Goal: Transaction & Acquisition: Purchase product/service

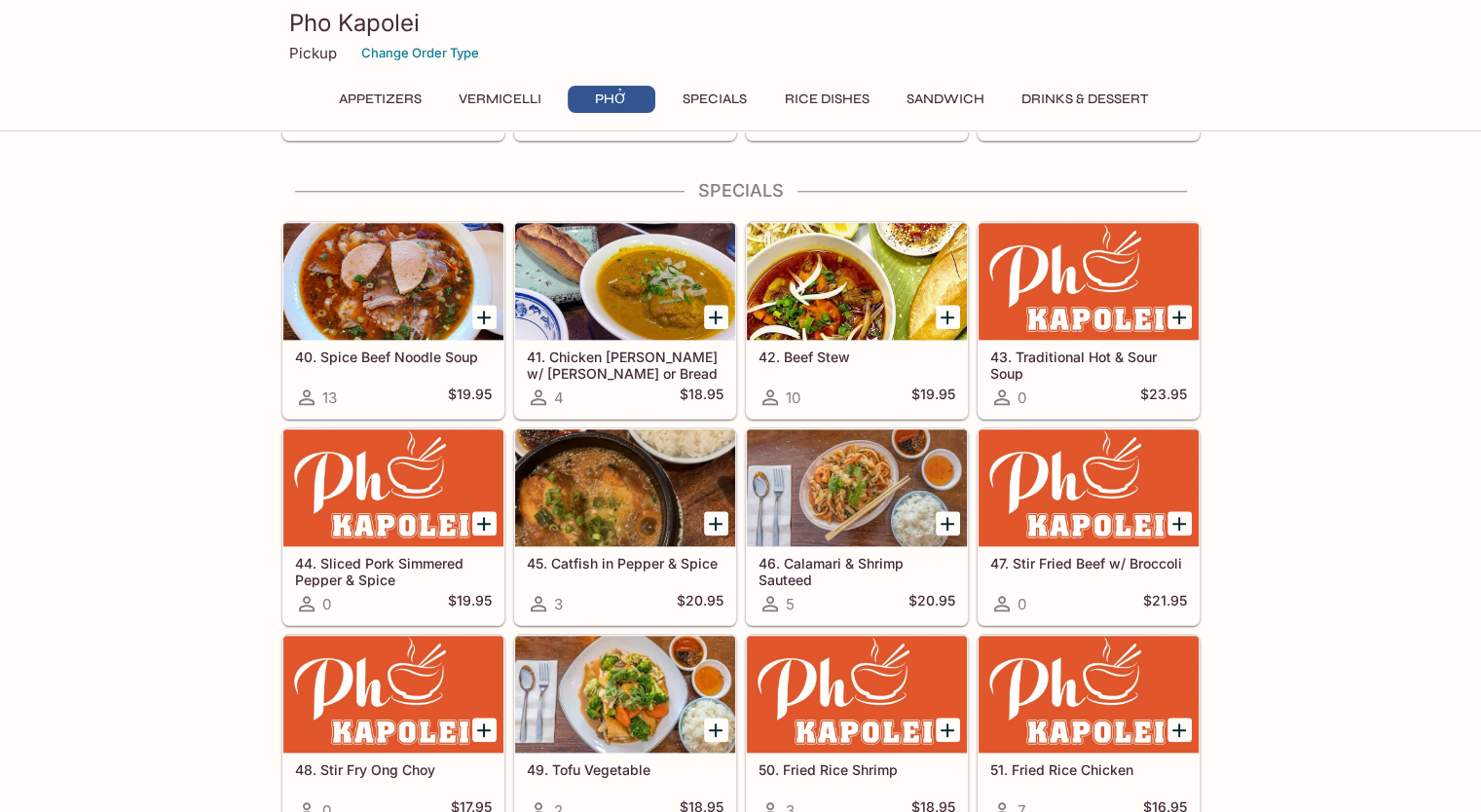
scroll to position [1947, 0]
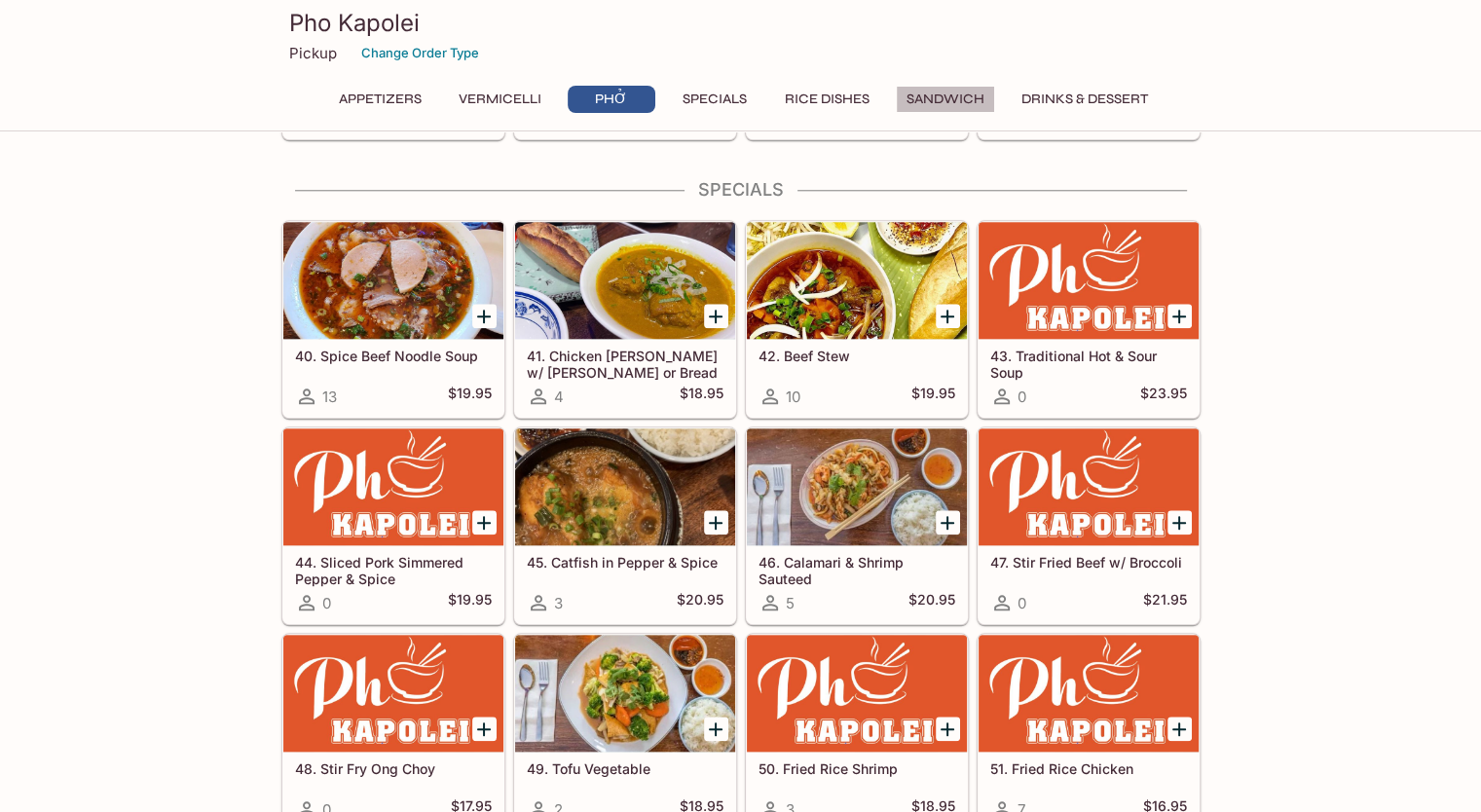
click at [952, 99] on button "Sandwich" at bounding box center [946, 99] width 100 height 27
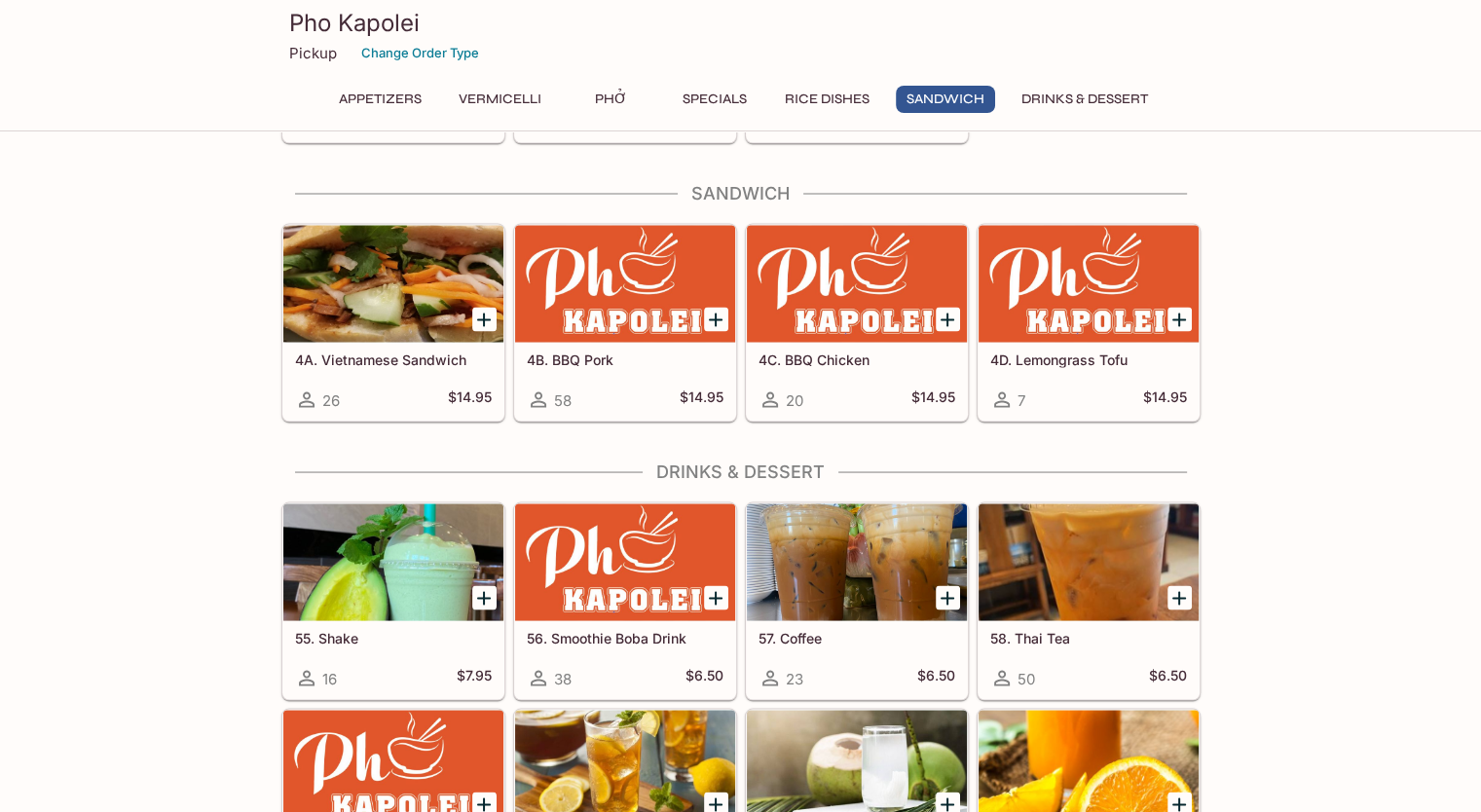
scroll to position [3539, 0]
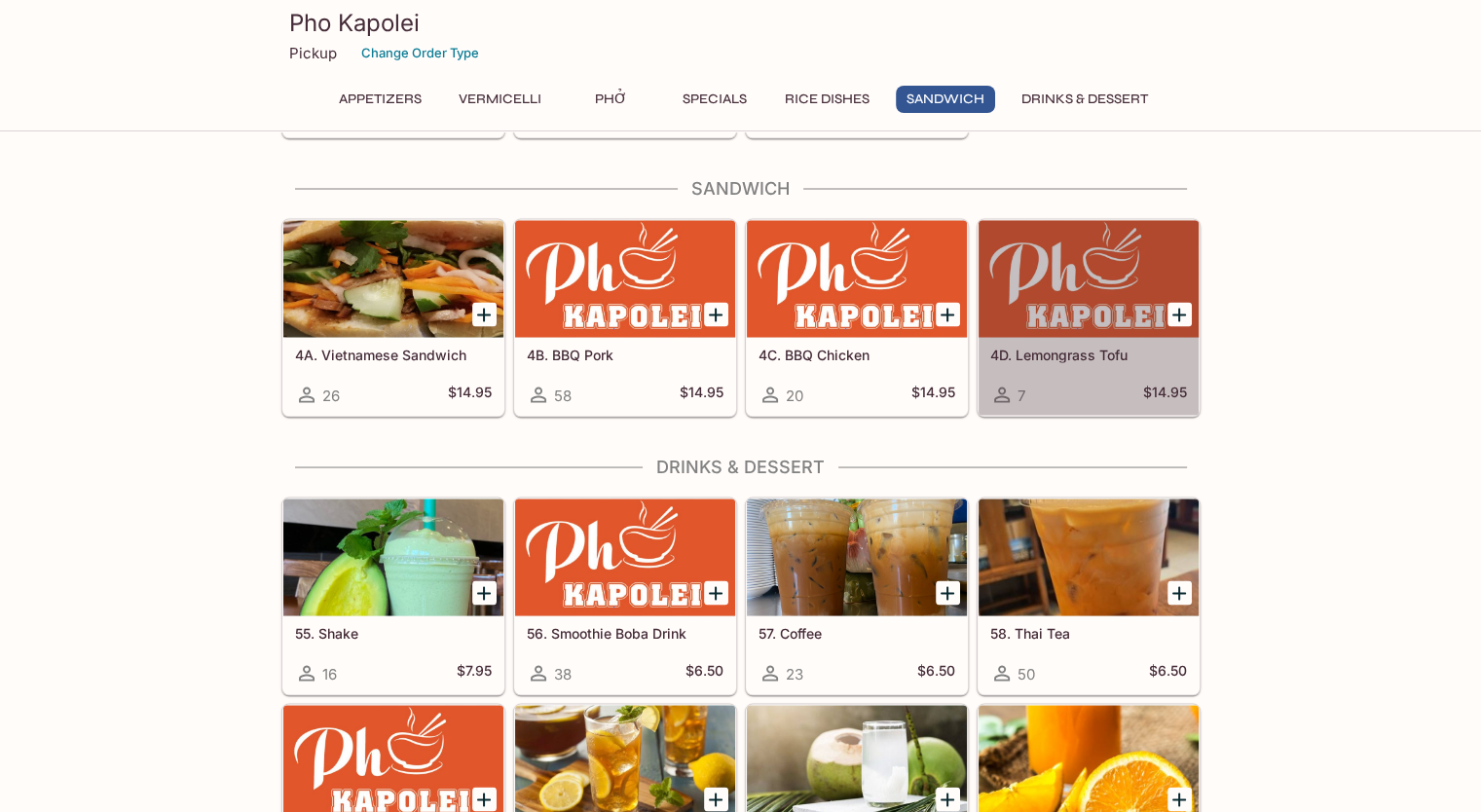
click at [1058, 323] on div at bounding box center [1088, 278] width 220 height 116
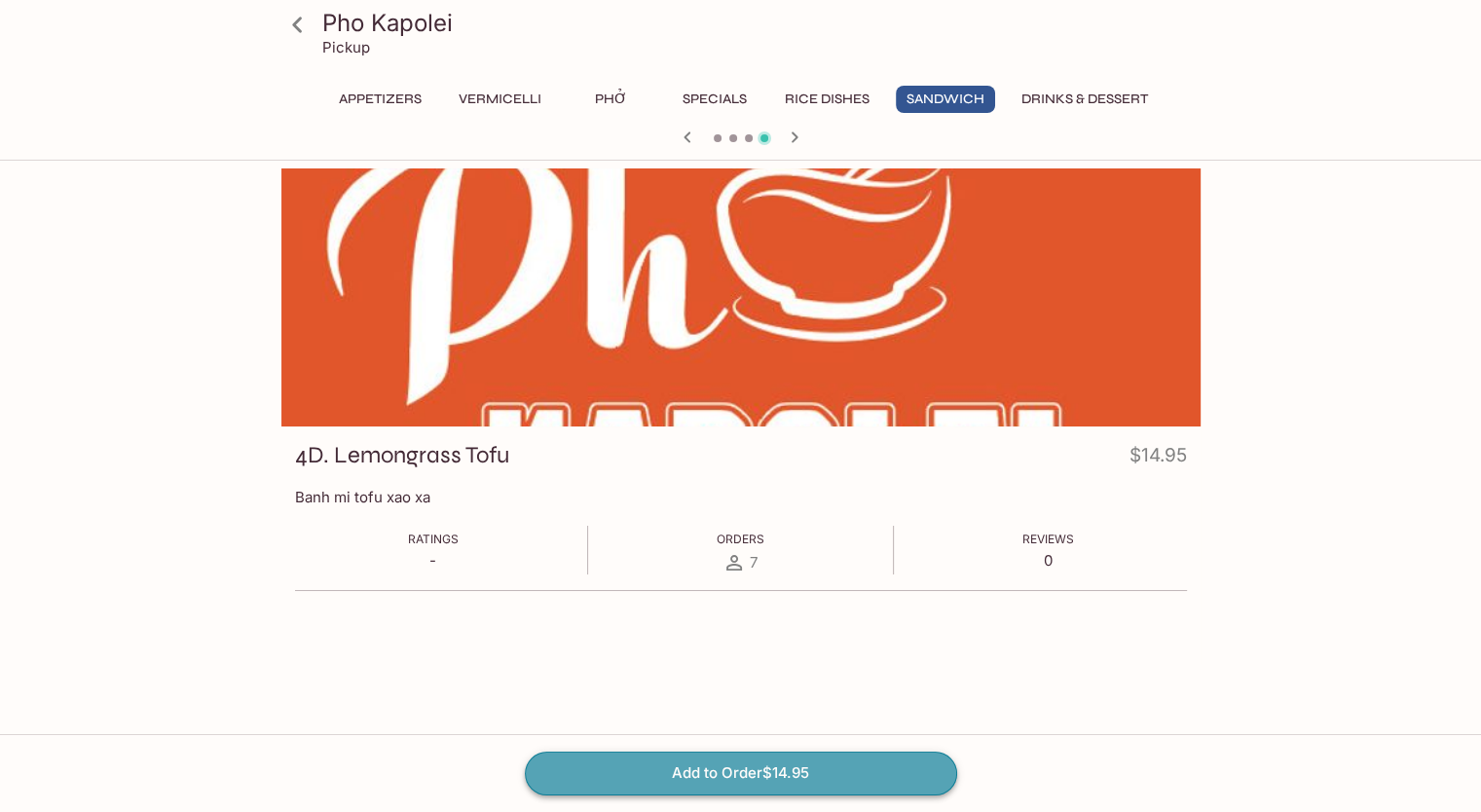
click at [797, 768] on button "Add to Order $14.95" at bounding box center [740, 772] width 432 height 43
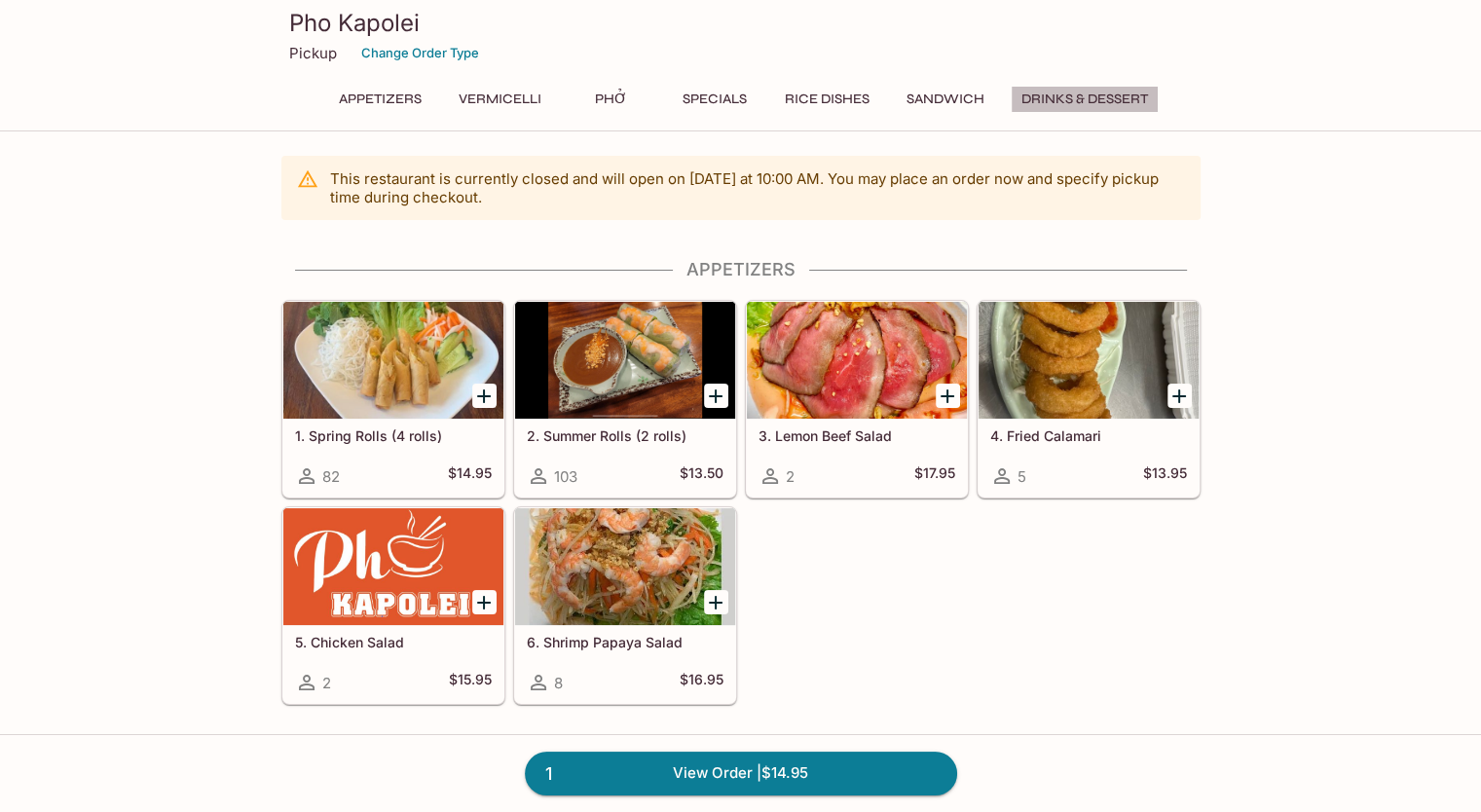
click at [1083, 95] on button "Drinks & Dessert" at bounding box center [1085, 99] width 148 height 27
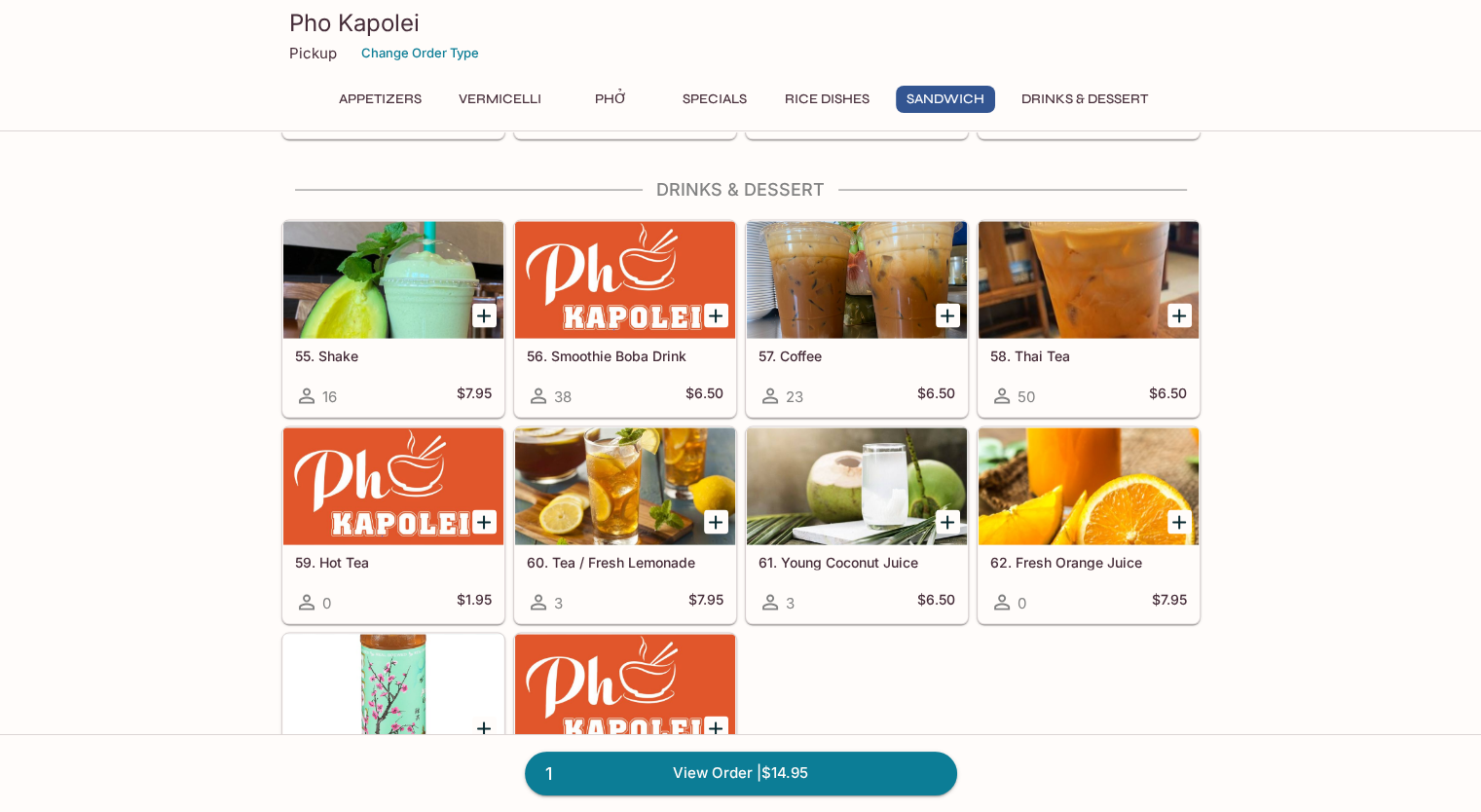
scroll to position [3816, 0]
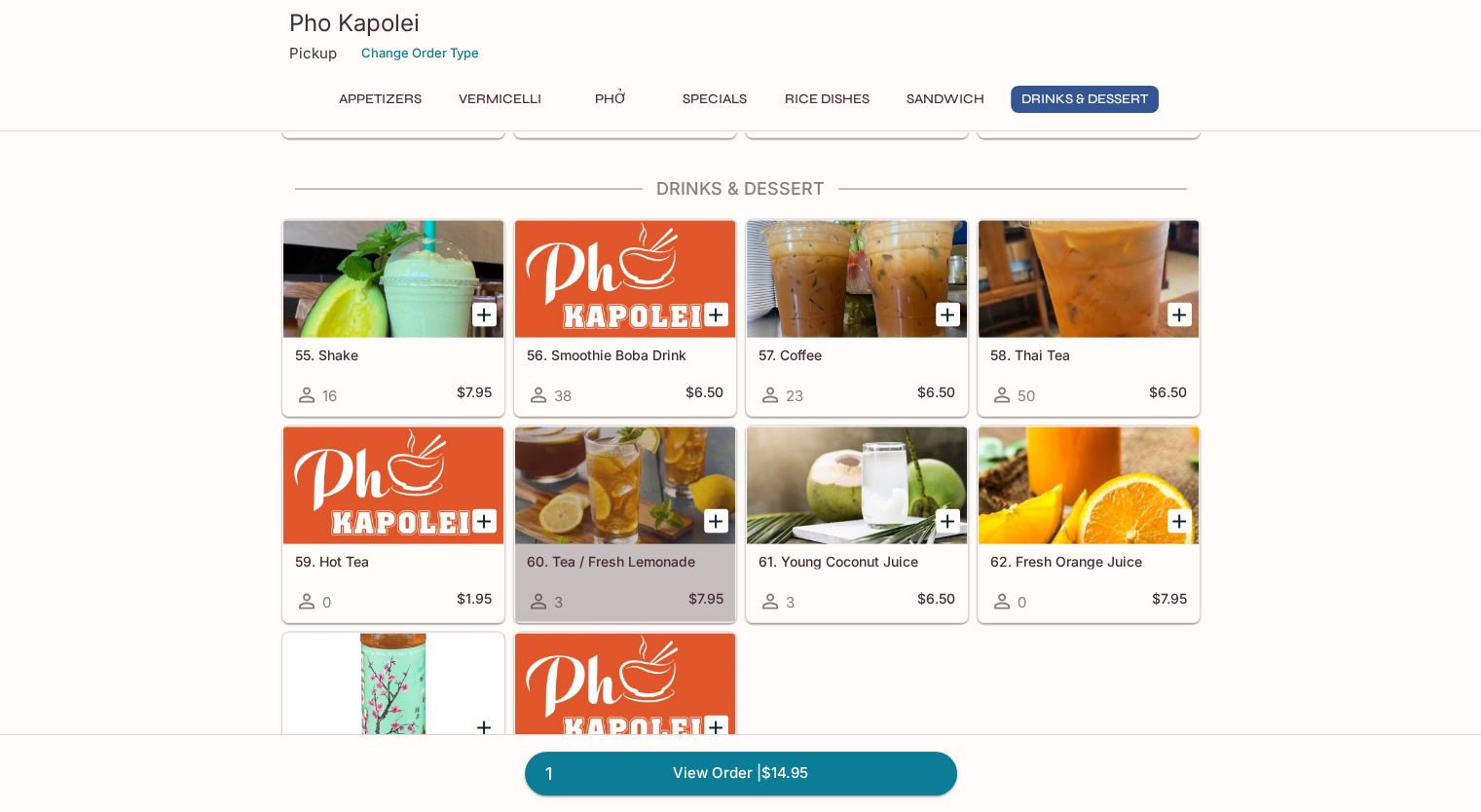
click at [651, 494] on div at bounding box center [625, 486] width 220 height 116
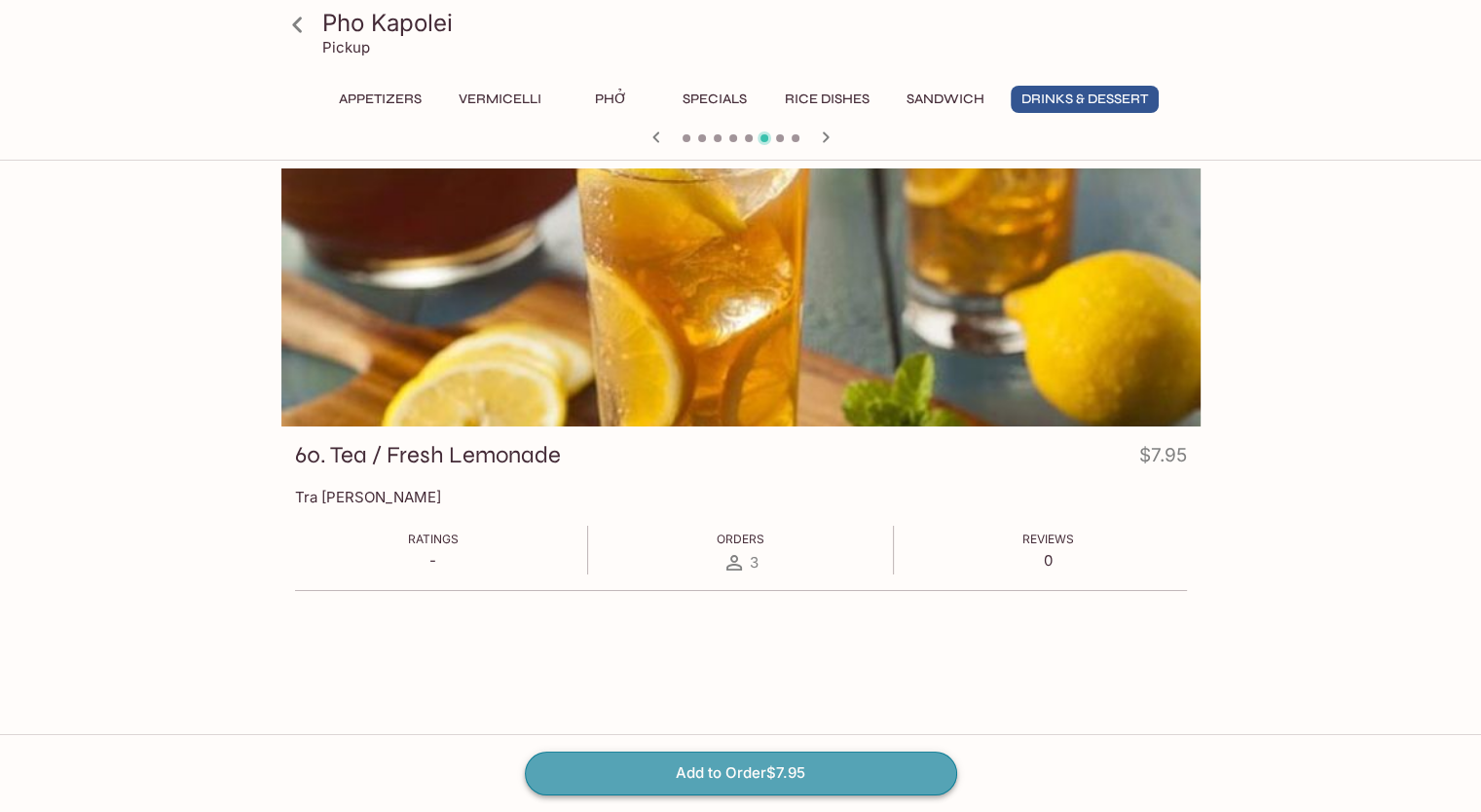
click at [817, 773] on button "Add to Order $7.95" at bounding box center [740, 772] width 432 height 43
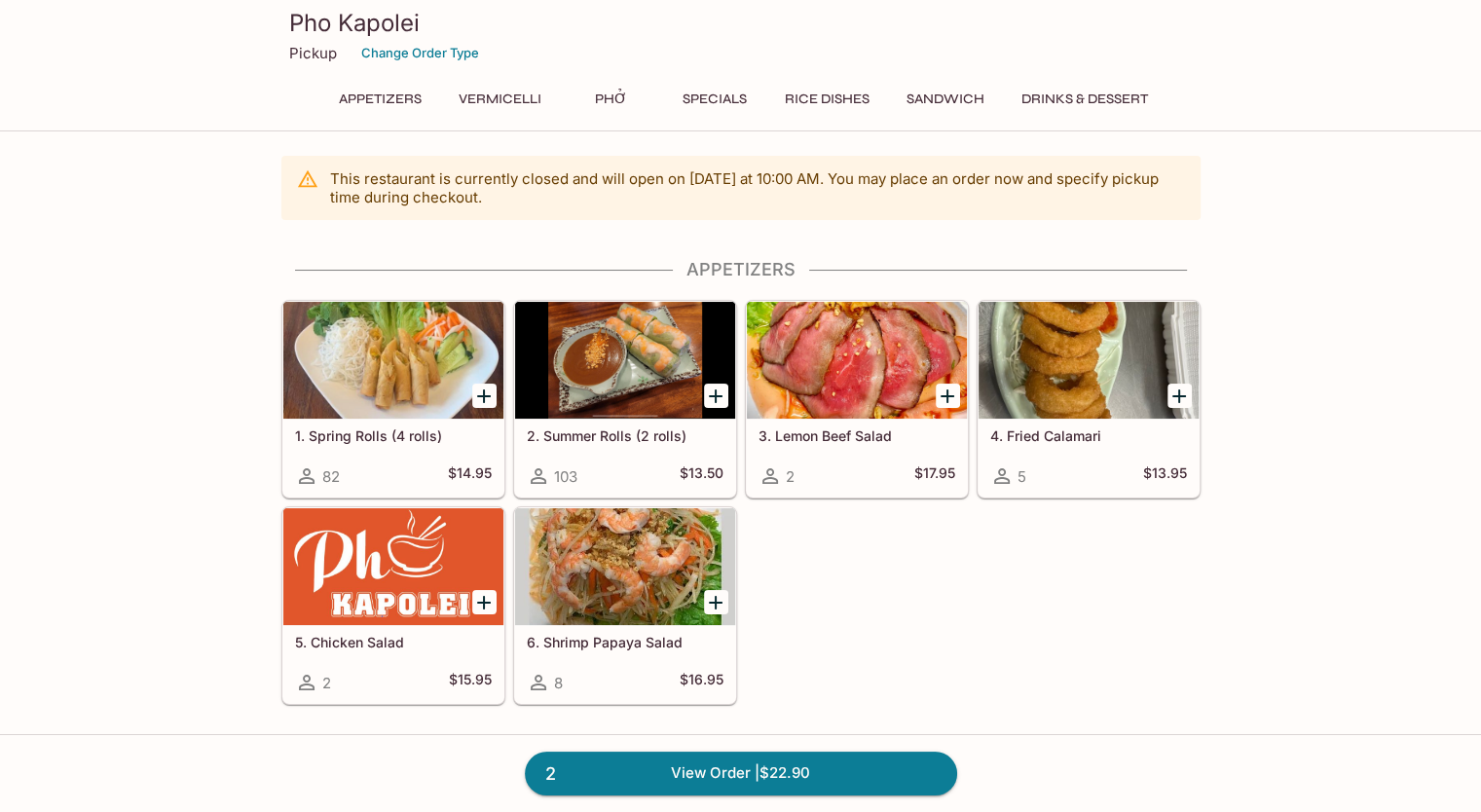
click at [1089, 91] on button "Drinks & Dessert" at bounding box center [1085, 99] width 148 height 27
click at [737, 775] on link "2 View Order | $22.90" at bounding box center [740, 772] width 432 height 43
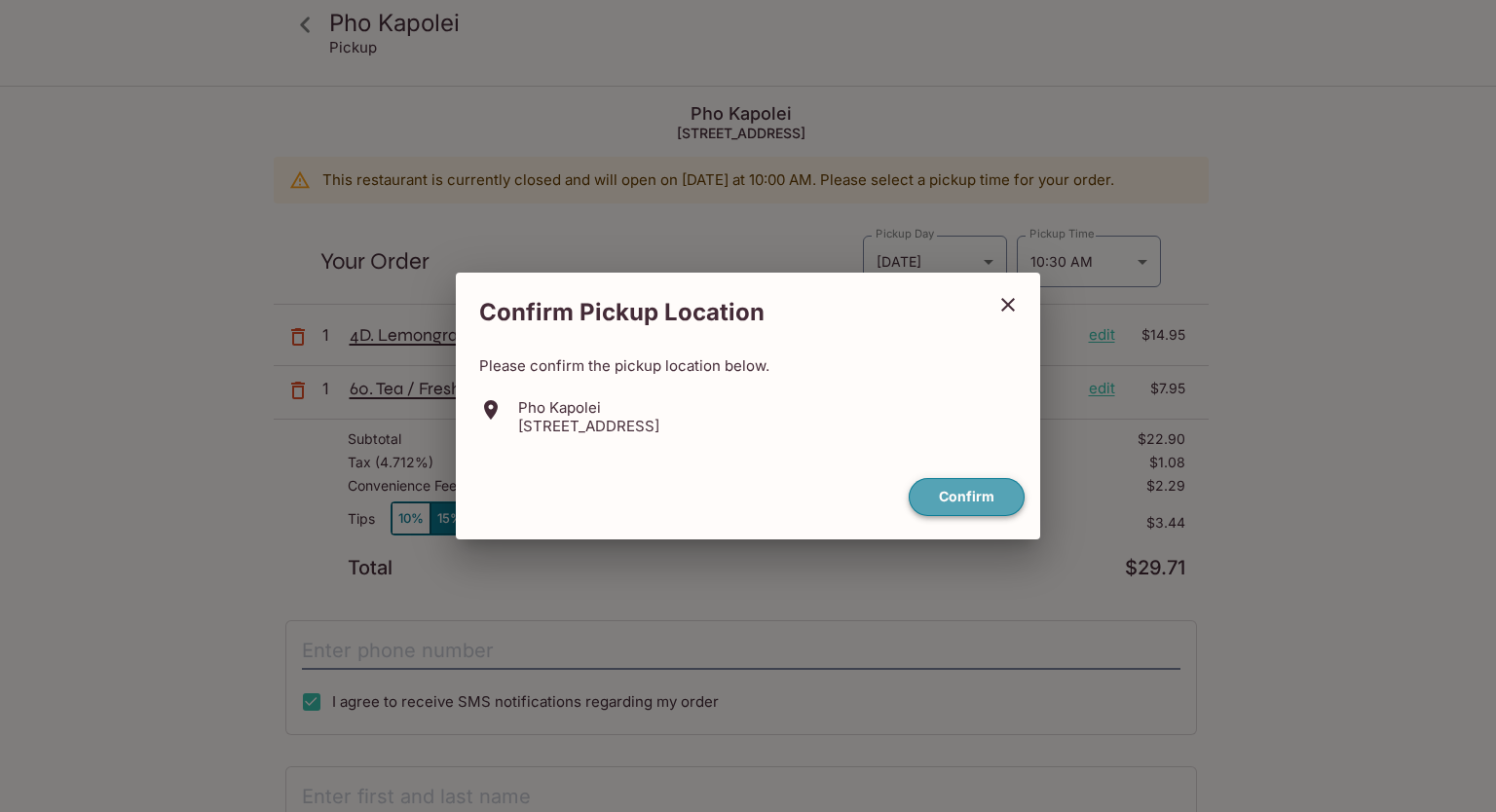
click at [977, 494] on button "Confirm" at bounding box center [966, 497] width 115 height 38
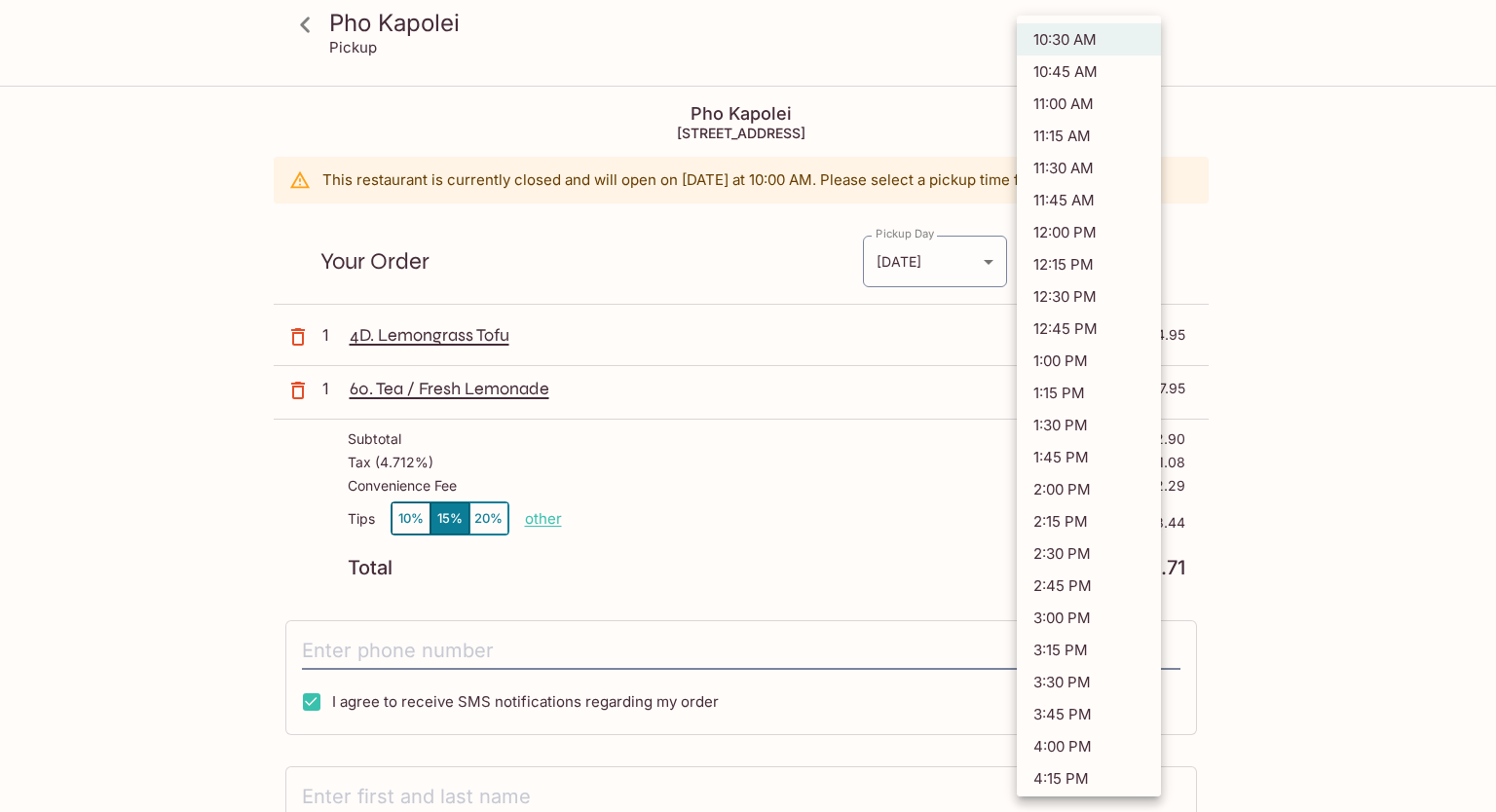
click at [1149, 257] on body "Pho Kapolei Pickup Pho Kapolei [STREET_ADDRESS] This restaurant is currently cl…" at bounding box center [748, 494] width 1496 height 812
click at [1068, 101] on li "11:00 AM" at bounding box center [1089, 103] width 144 height 32
type input "[DATE]T21:00:00.000000Z"
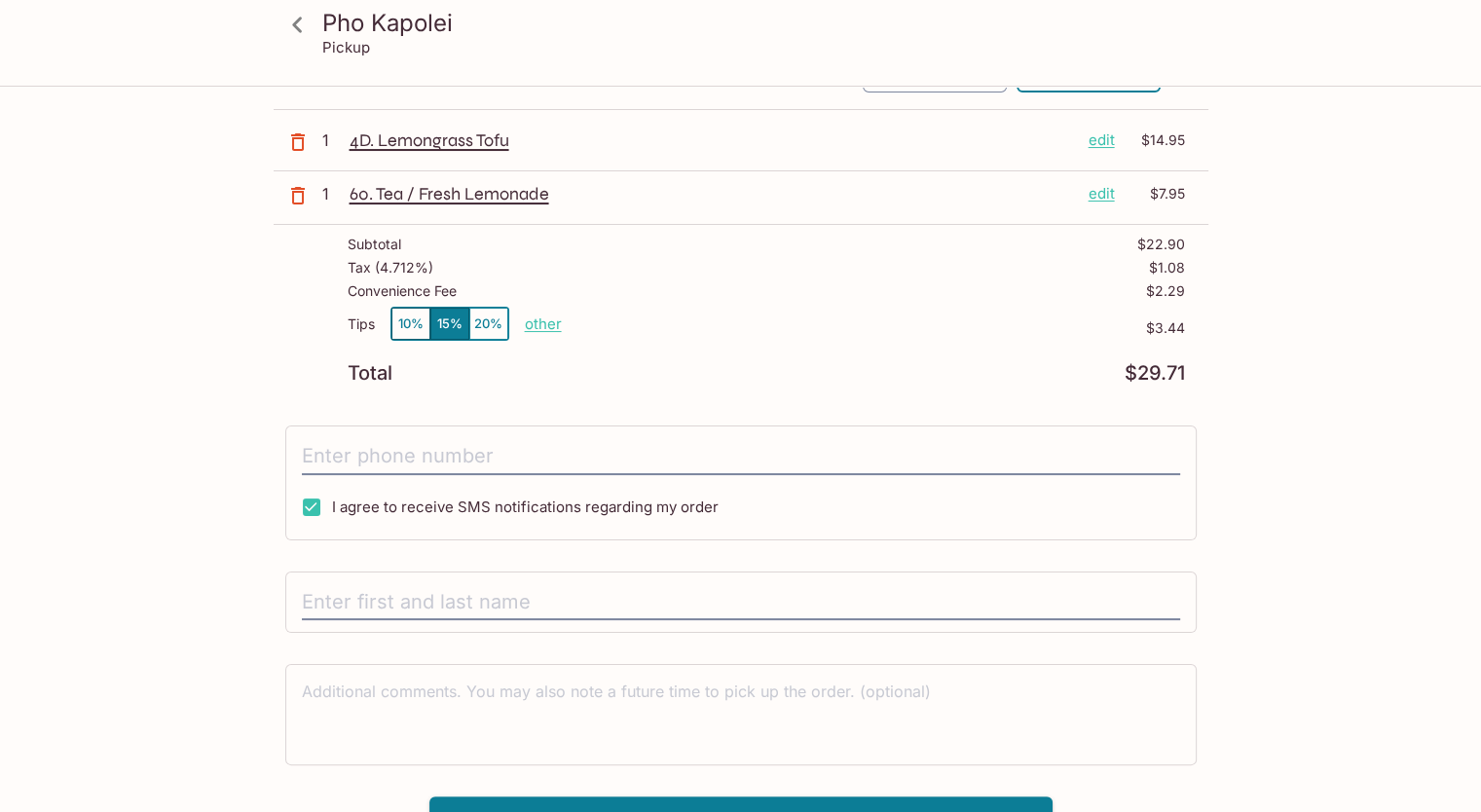
scroll to position [224, 0]
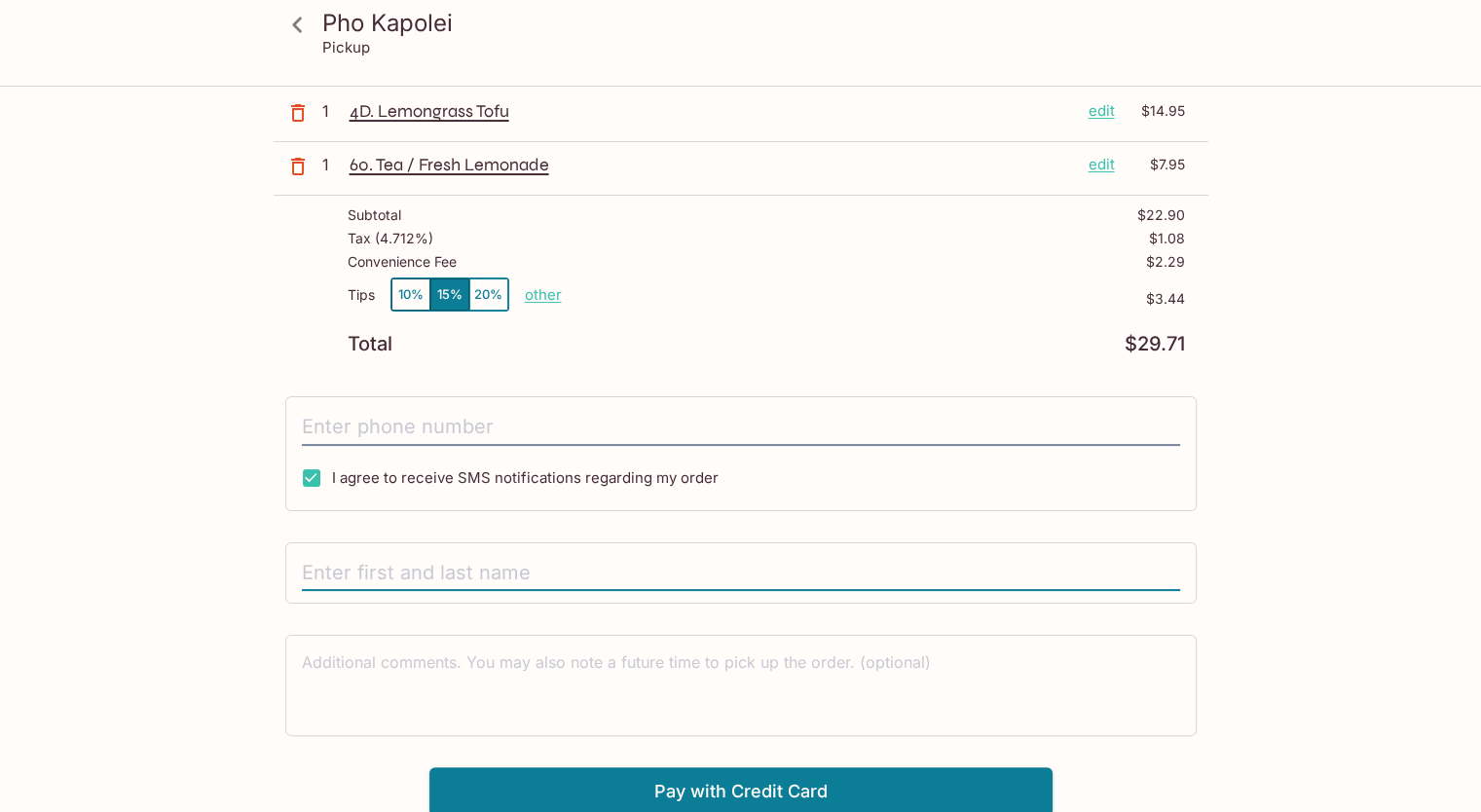
click at [499, 568] on input "text" at bounding box center [740, 573] width 879 height 37
type input "[PERSON_NAME]"
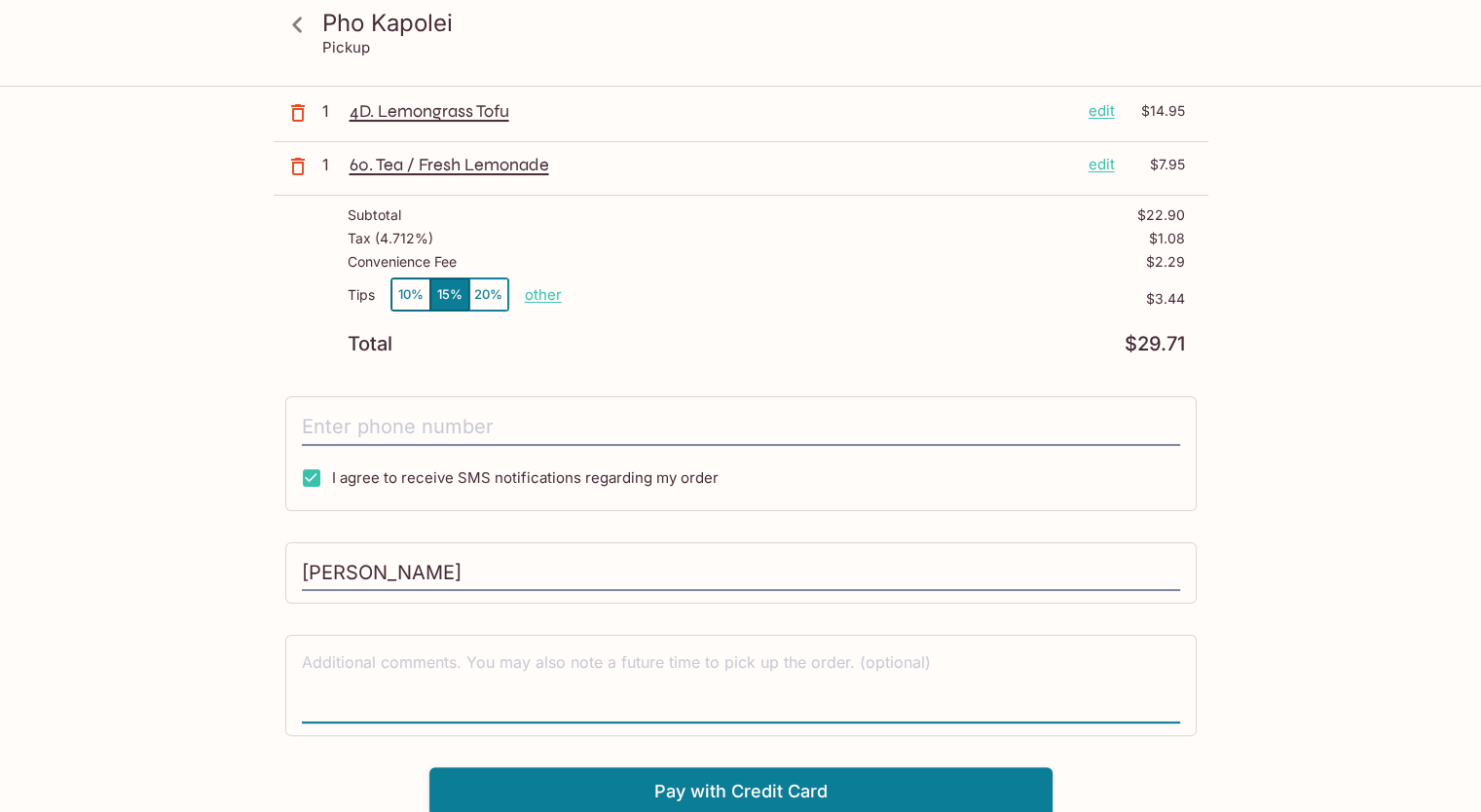
click at [491, 658] on textarea at bounding box center [740, 686] width 879 height 68
type textarea "NO CILANTRO PLEASE!"
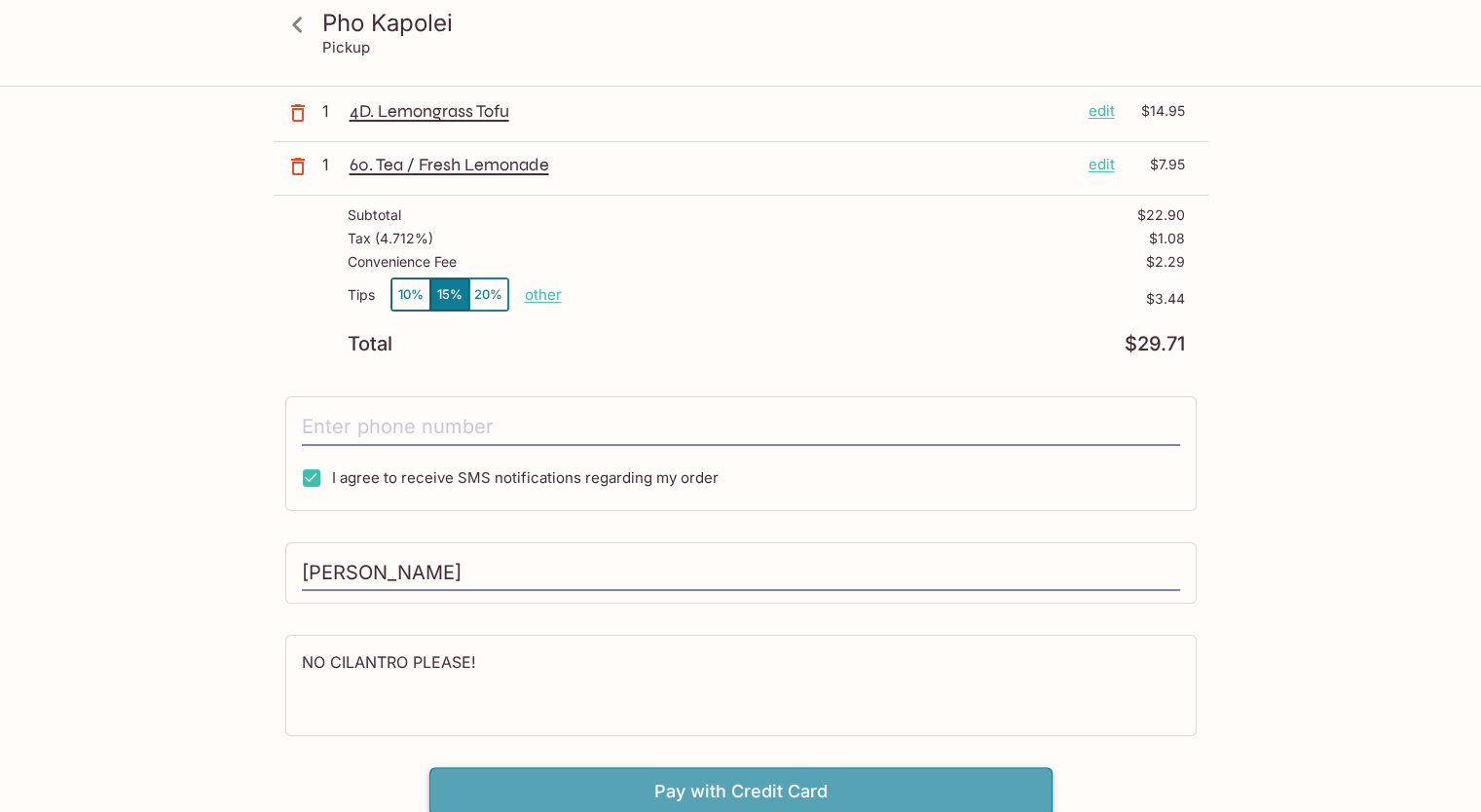
click at [766, 794] on button "Pay with Credit Card" at bounding box center [741, 791] width 623 height 49
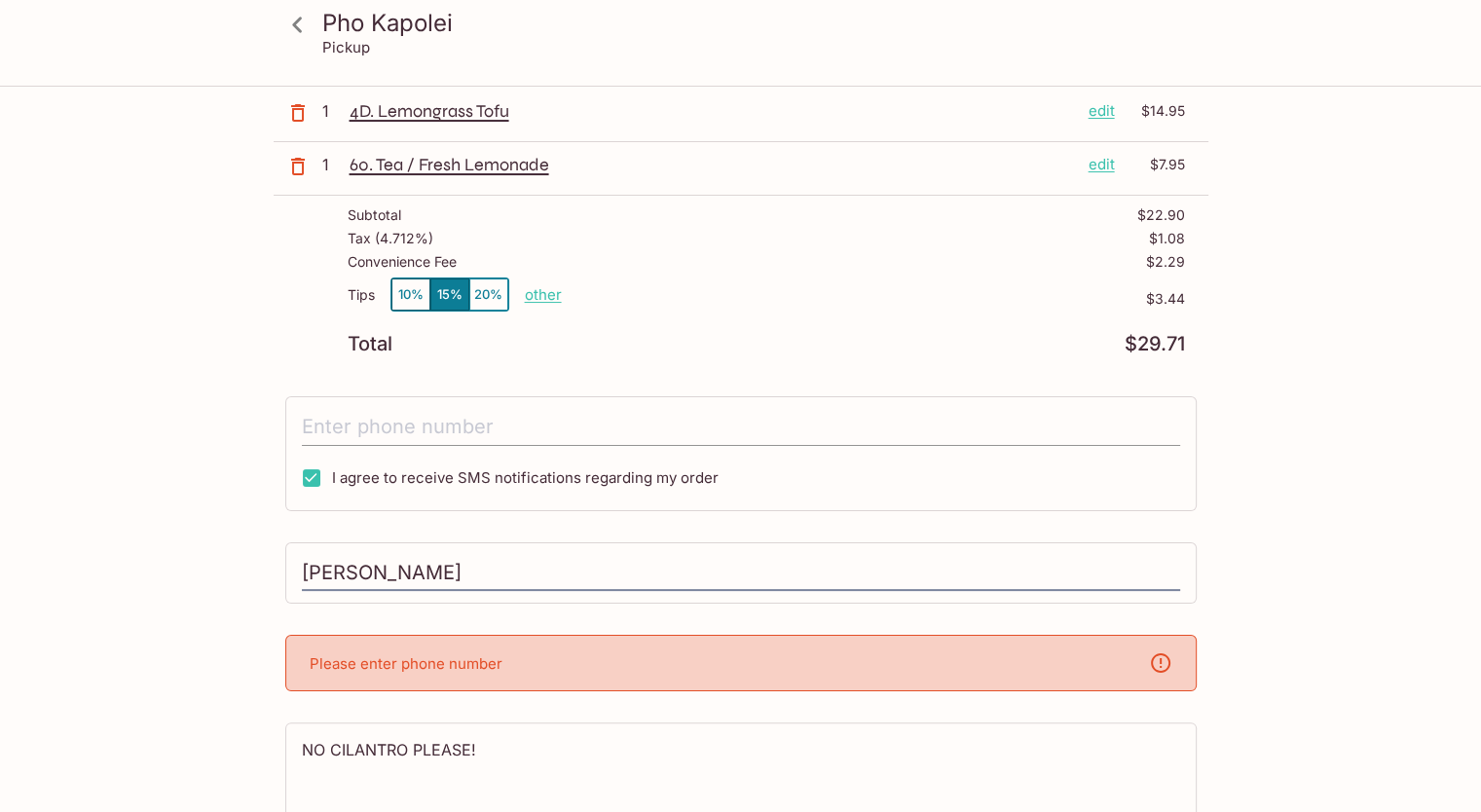
click at [435, 424] on input "tel" at bounding box center [740, 427] width 879 height 37
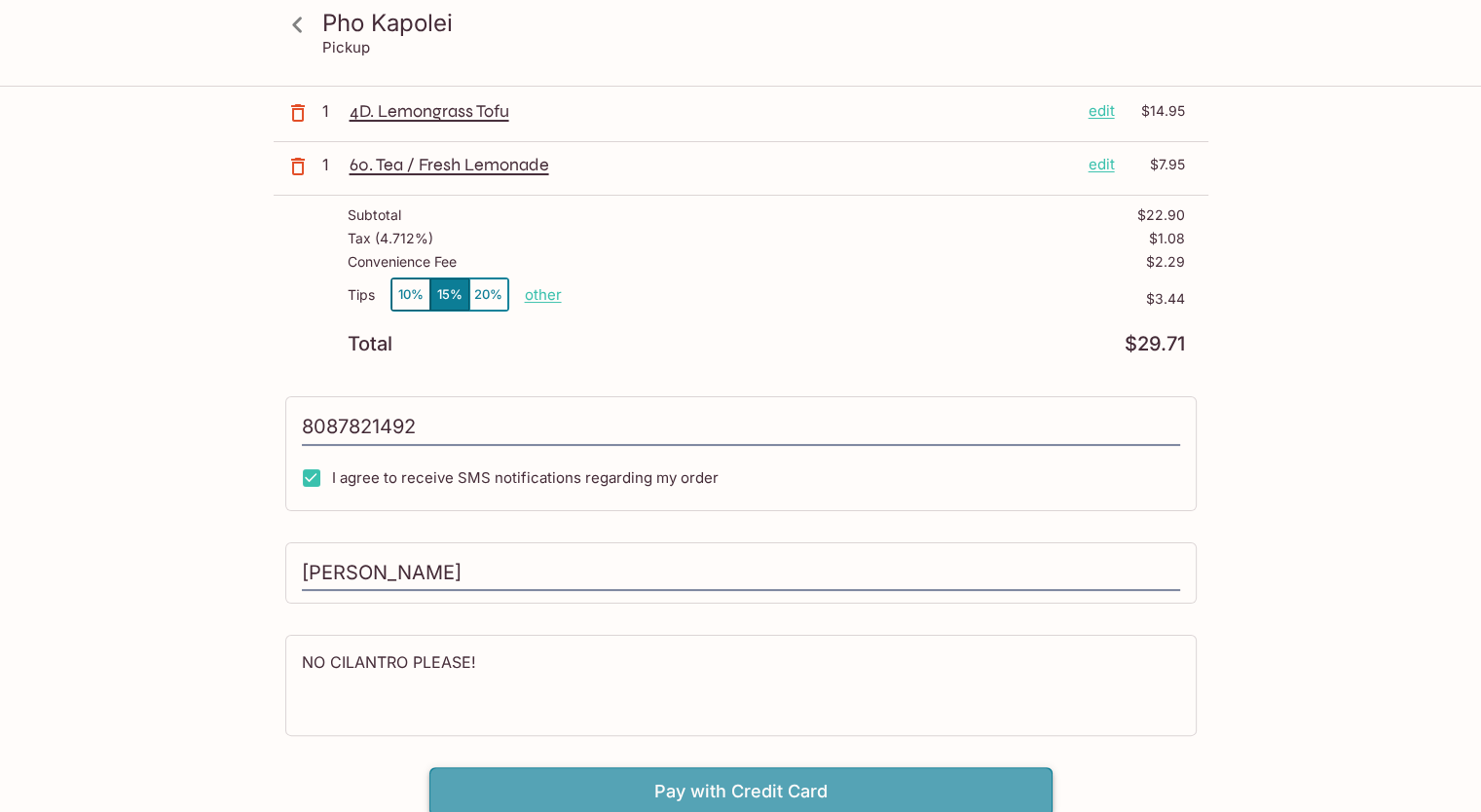
click at [705, 788] on button "Pay with Credit Card" at bounding box center [741, 791] width 623 height 49
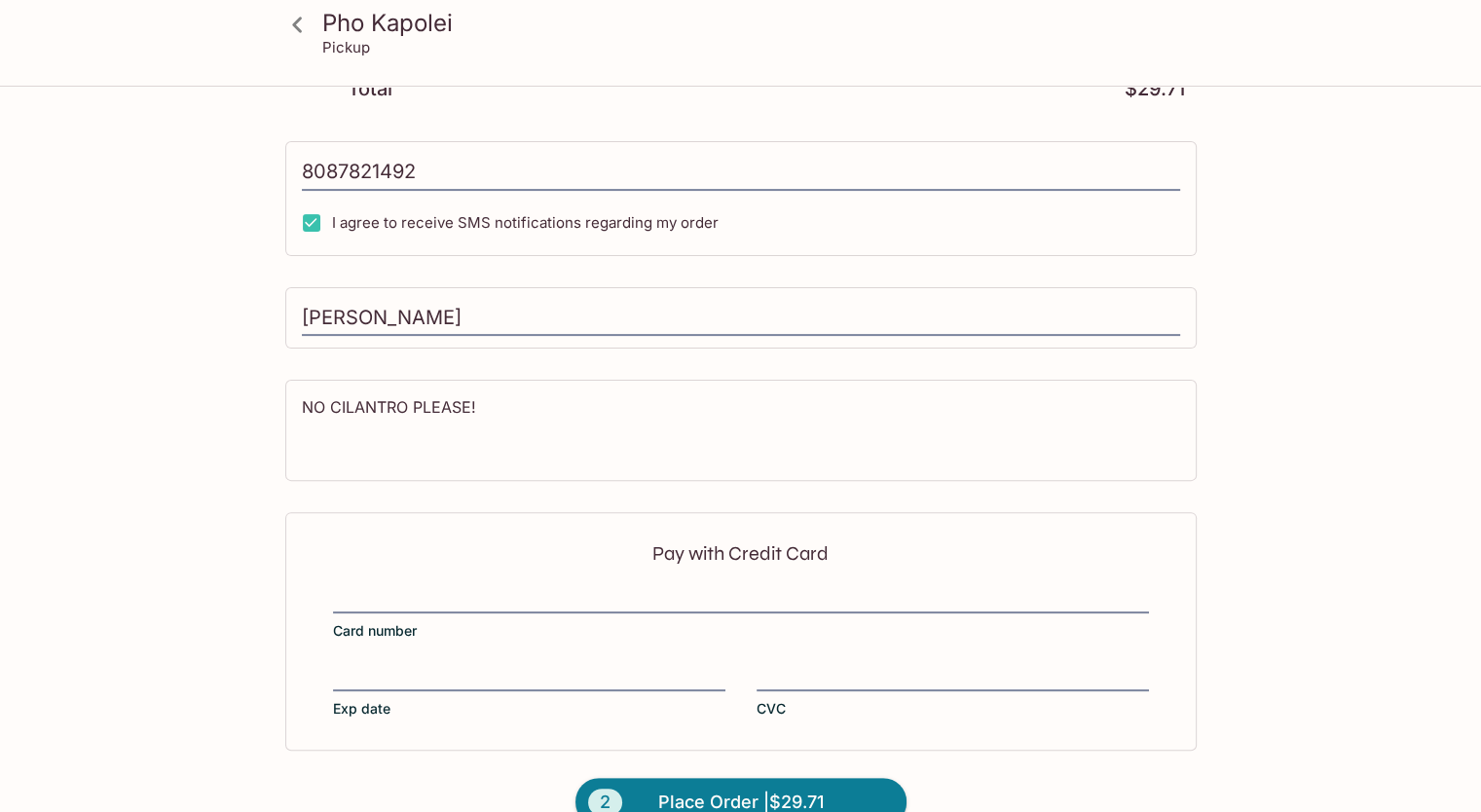
type input "[PHONE_NUMBER]"
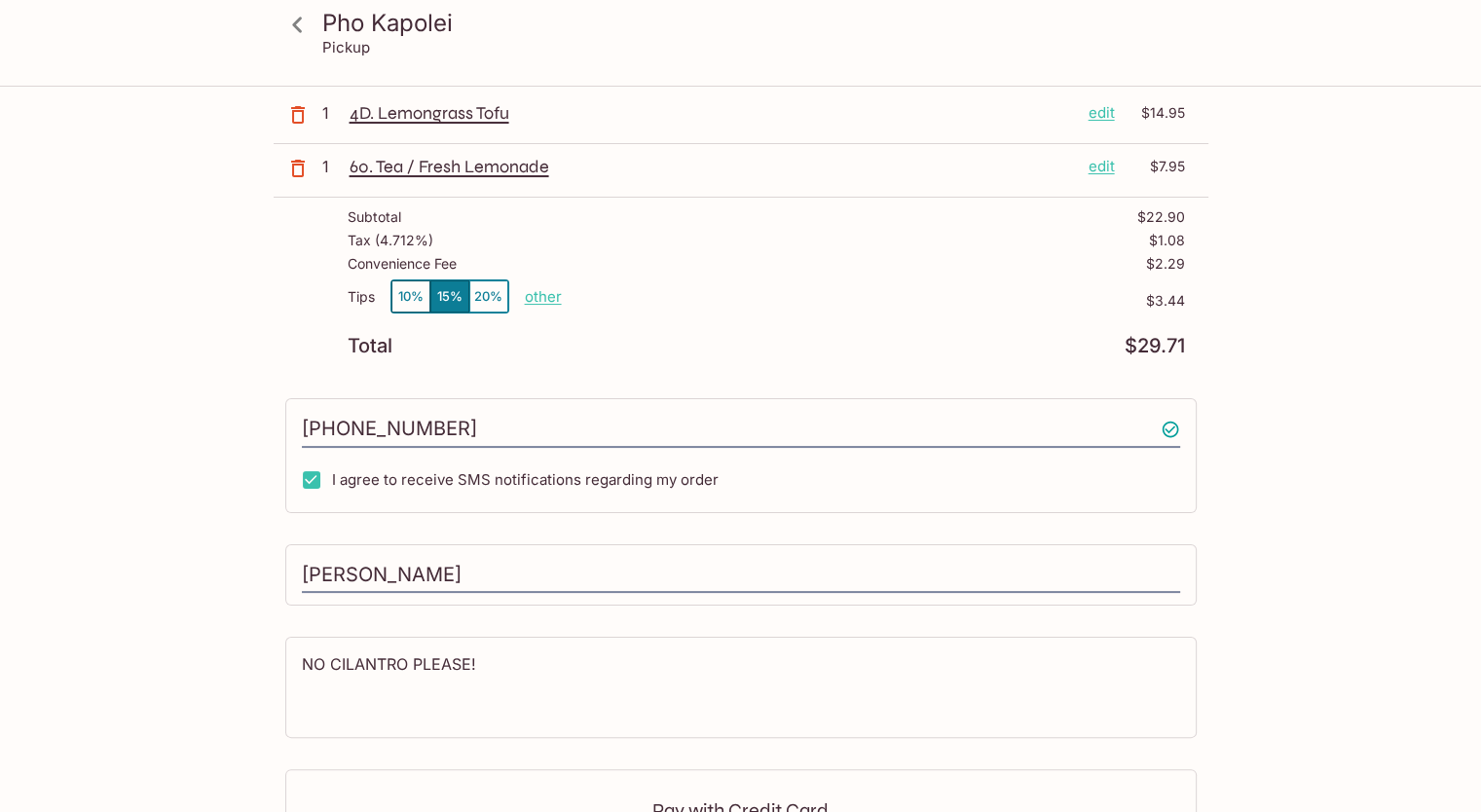
scroll to position [0, 0]
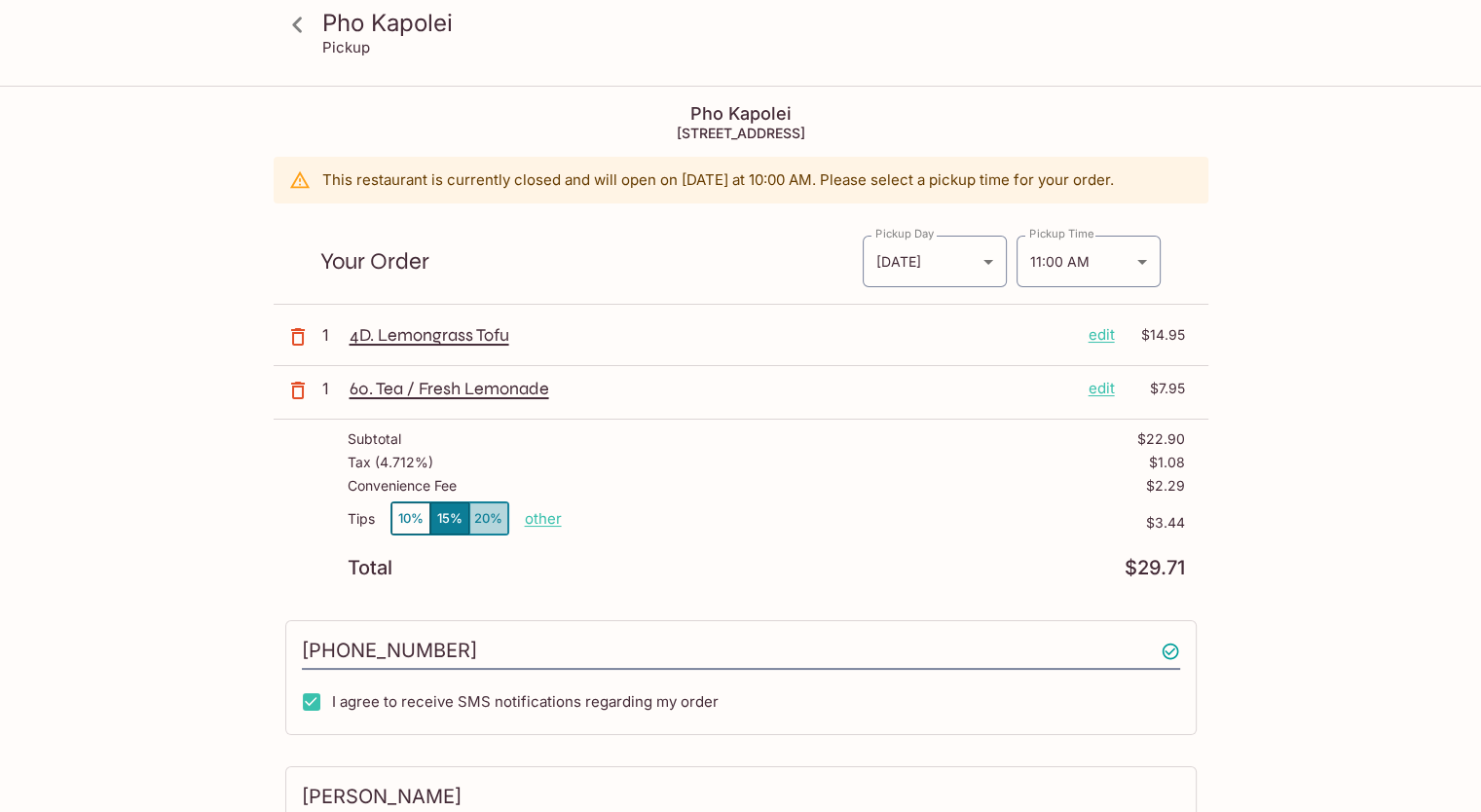
click at [495, 515] on button "20%" at bounding box center [489, 518] width 39 height 32
click at [452, 514] on button "15%" at bounding box center [450, 518] width 39 height 32
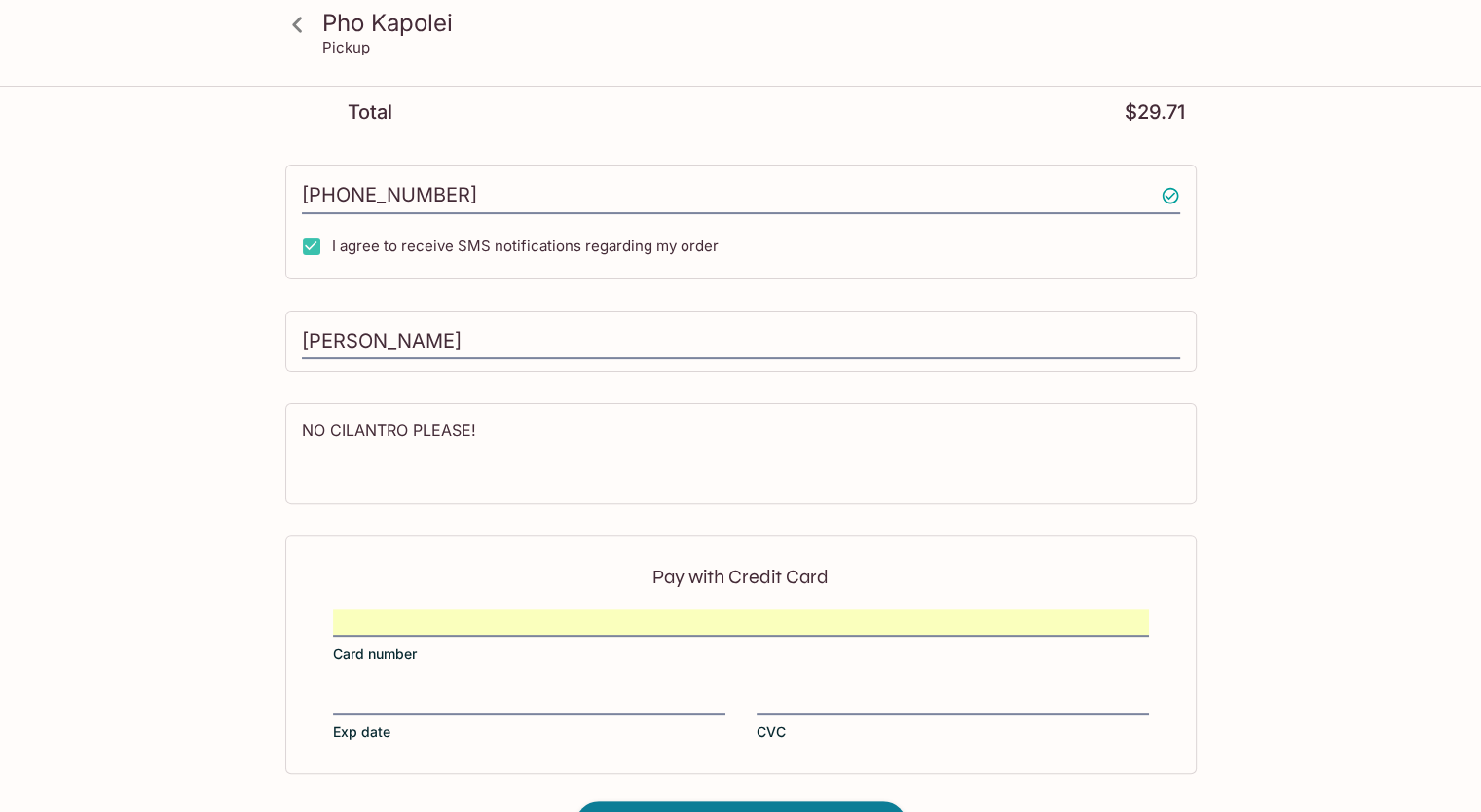
scroll to position [515, 0]
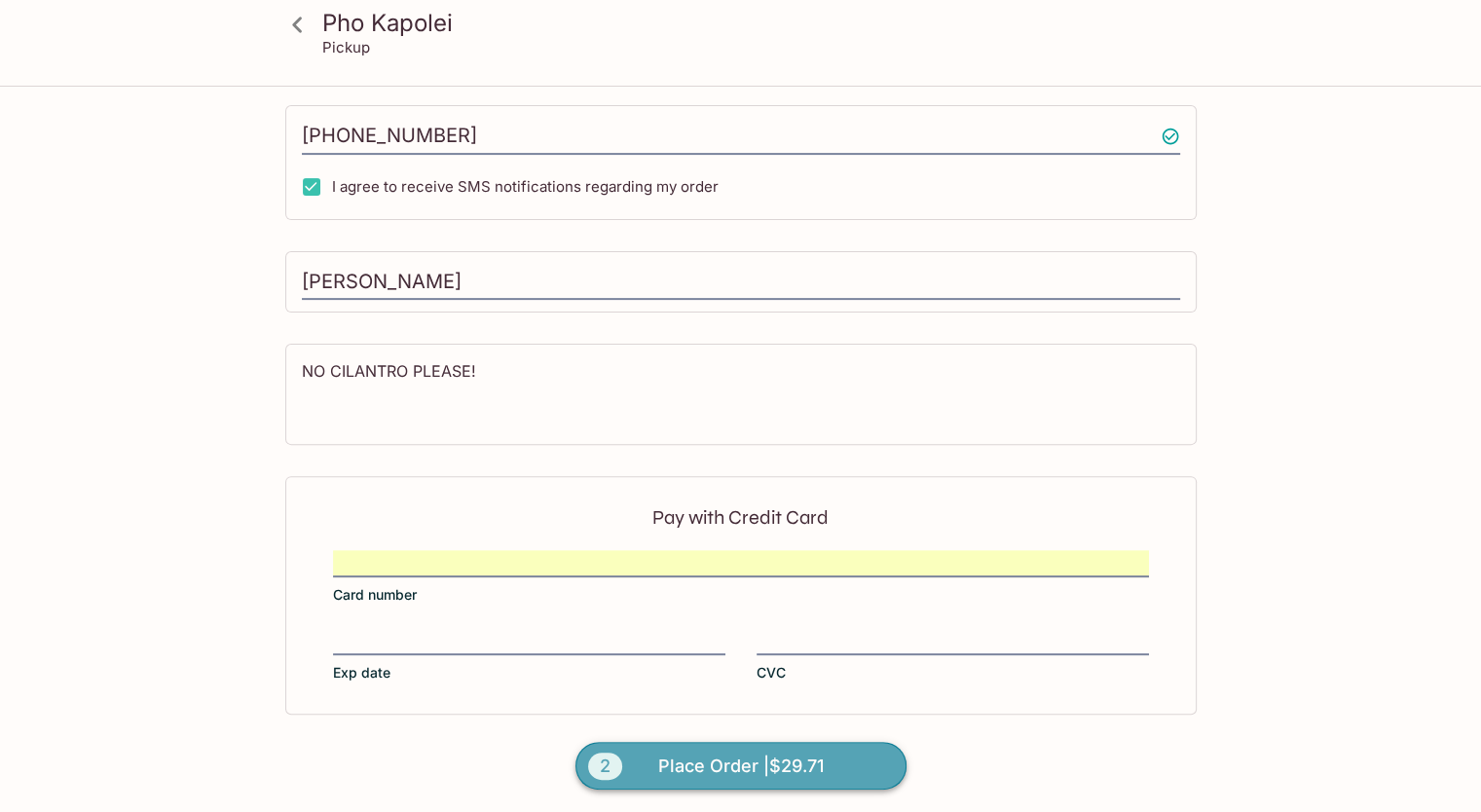
click at [788, 752] on span "Place Order | $29.71" at bounding box center [741, 765] width 165 height 31
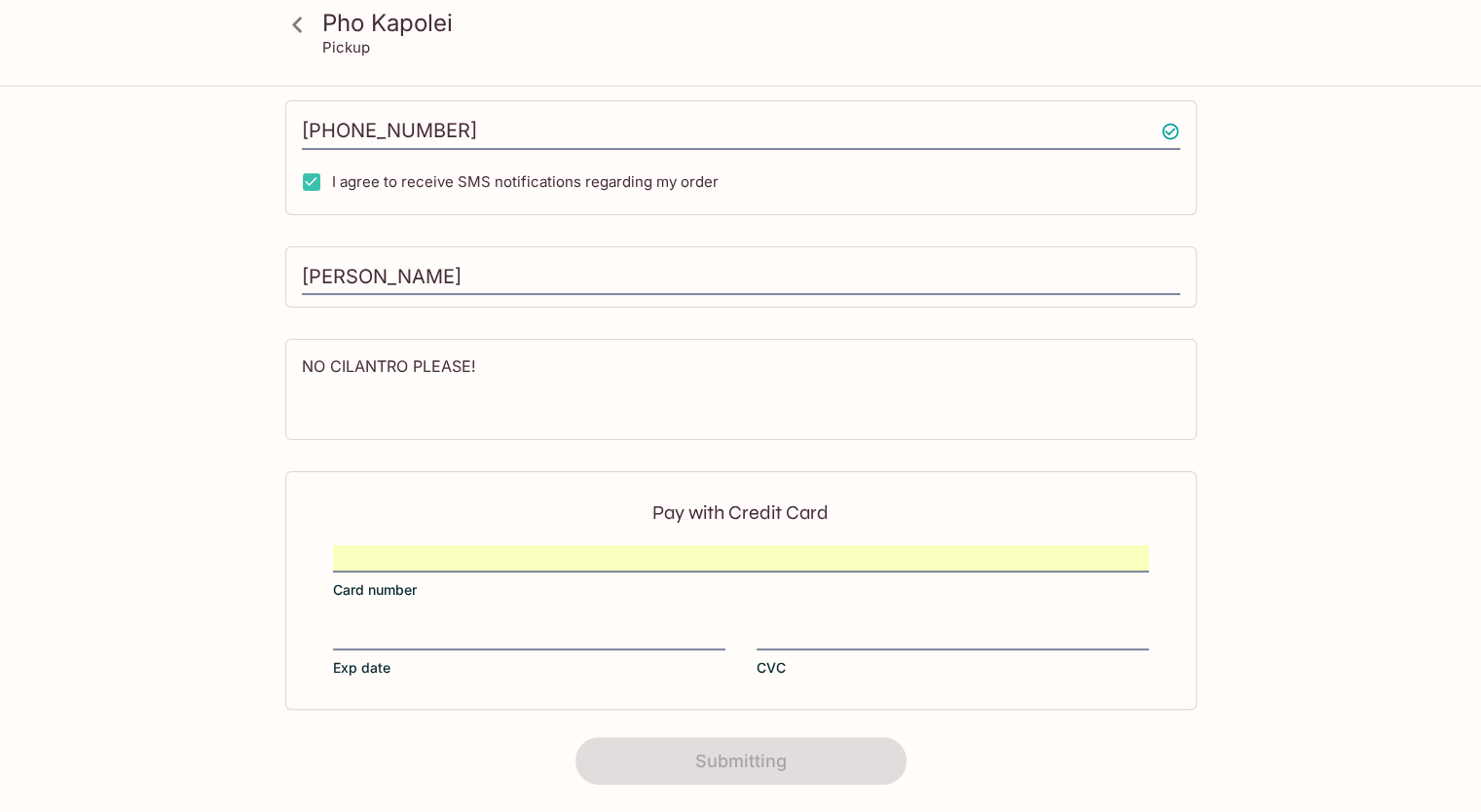
scroll to position [315, 0]
